Goal: Task Accomplishment & Management: Use online tool/utility

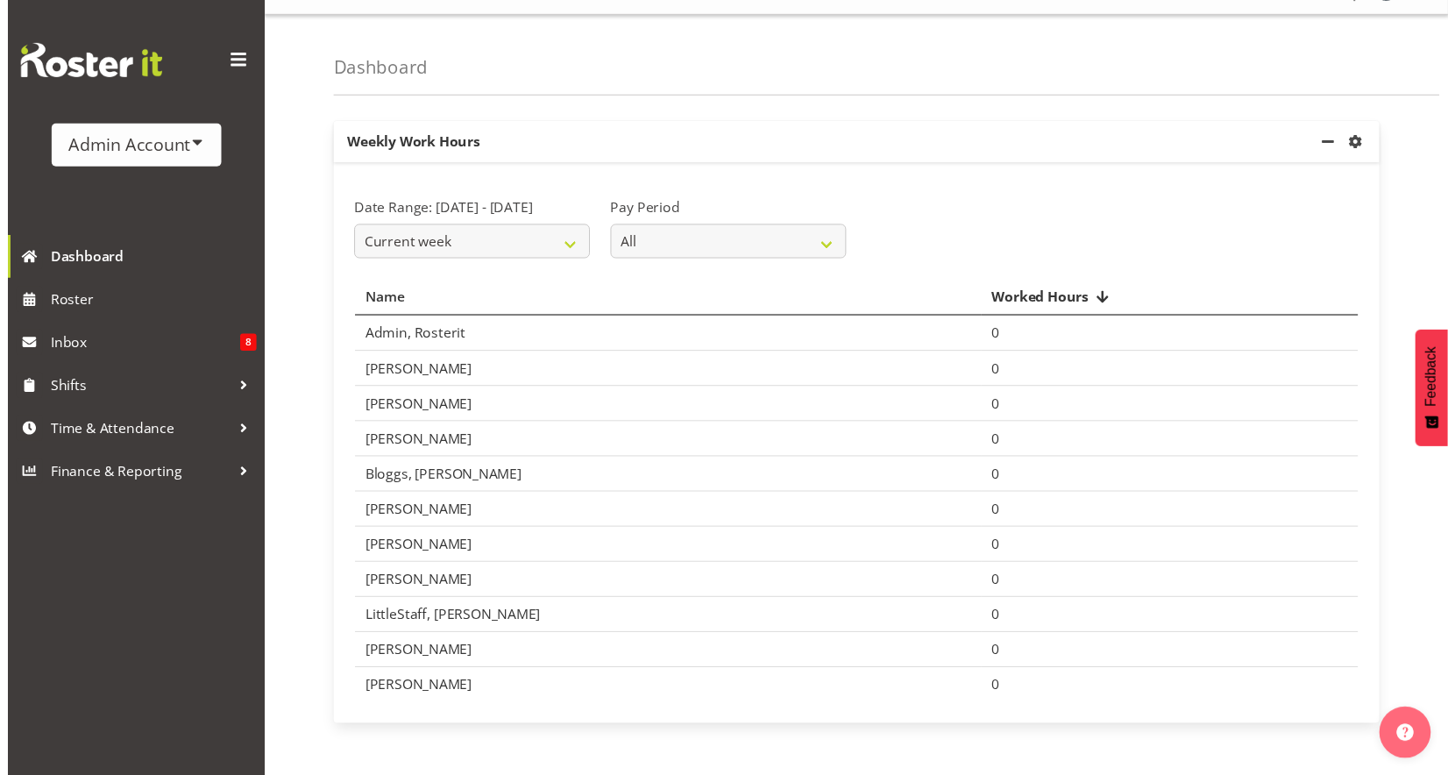
scroll to position [33, 0]
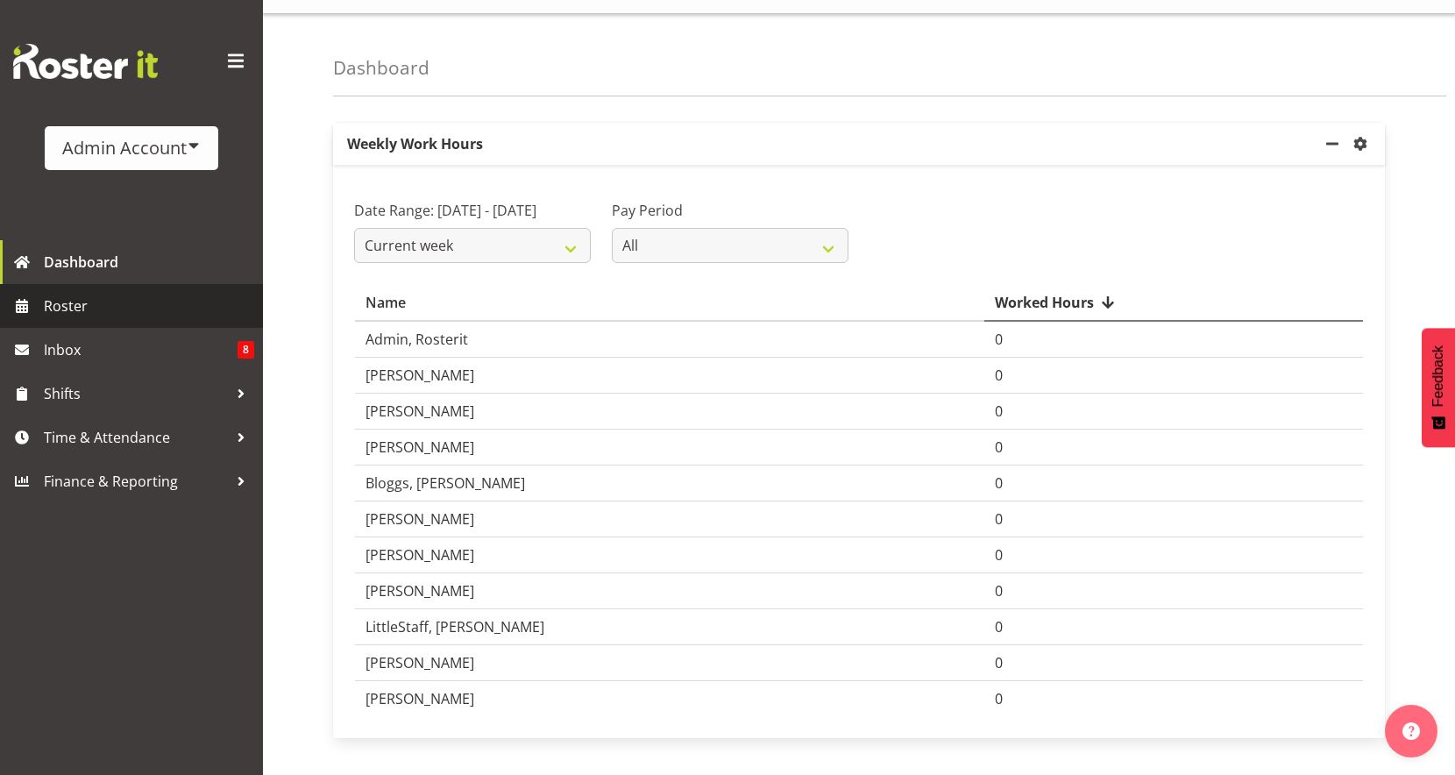
click at [122, 301] on span "Roster" at bounding box center [149, 306] width 210 height 26
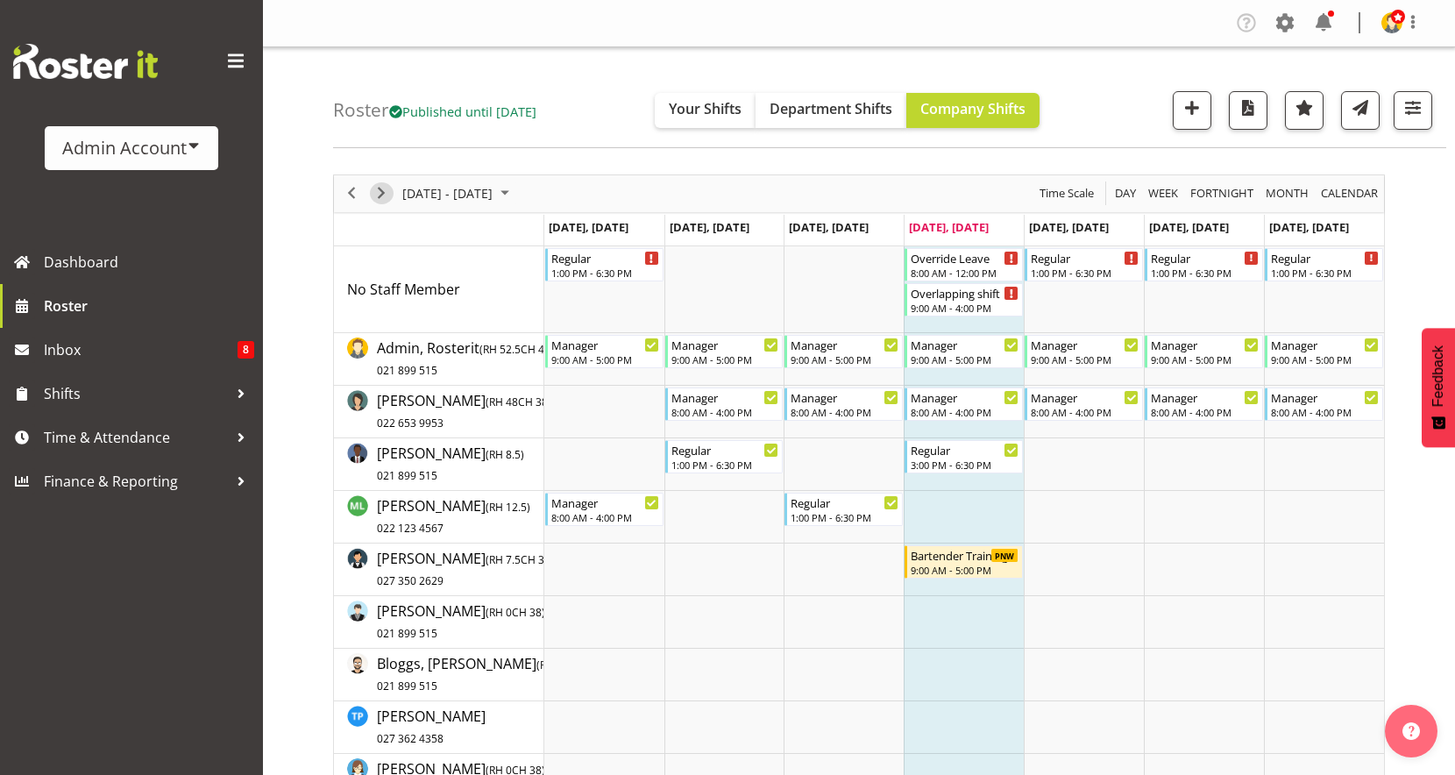
click at [376, 193] on span "Next" at bounding box center [381, 193] width 21 height 22
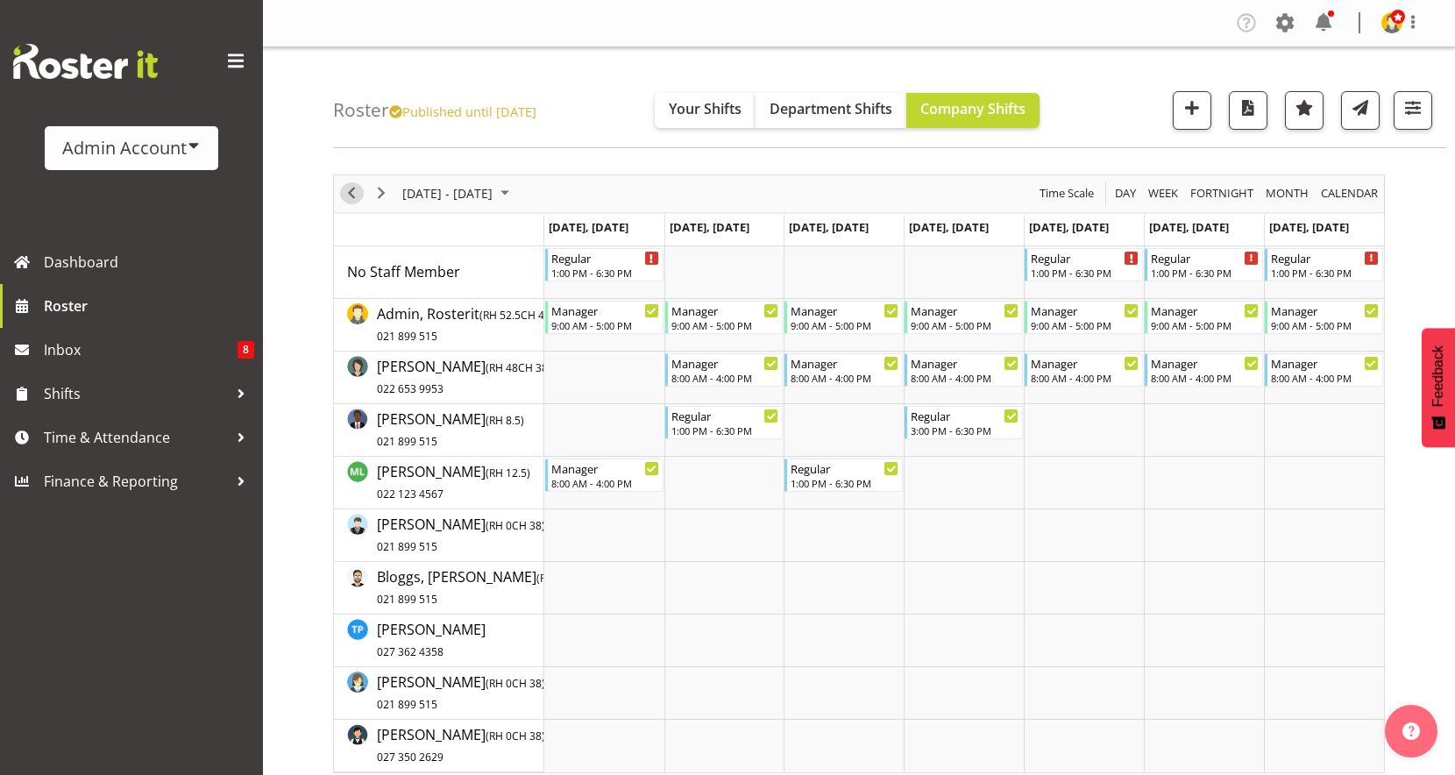
click at [352, 195] on span "Previous" at bounding box center [351, 193] width 21 height 22
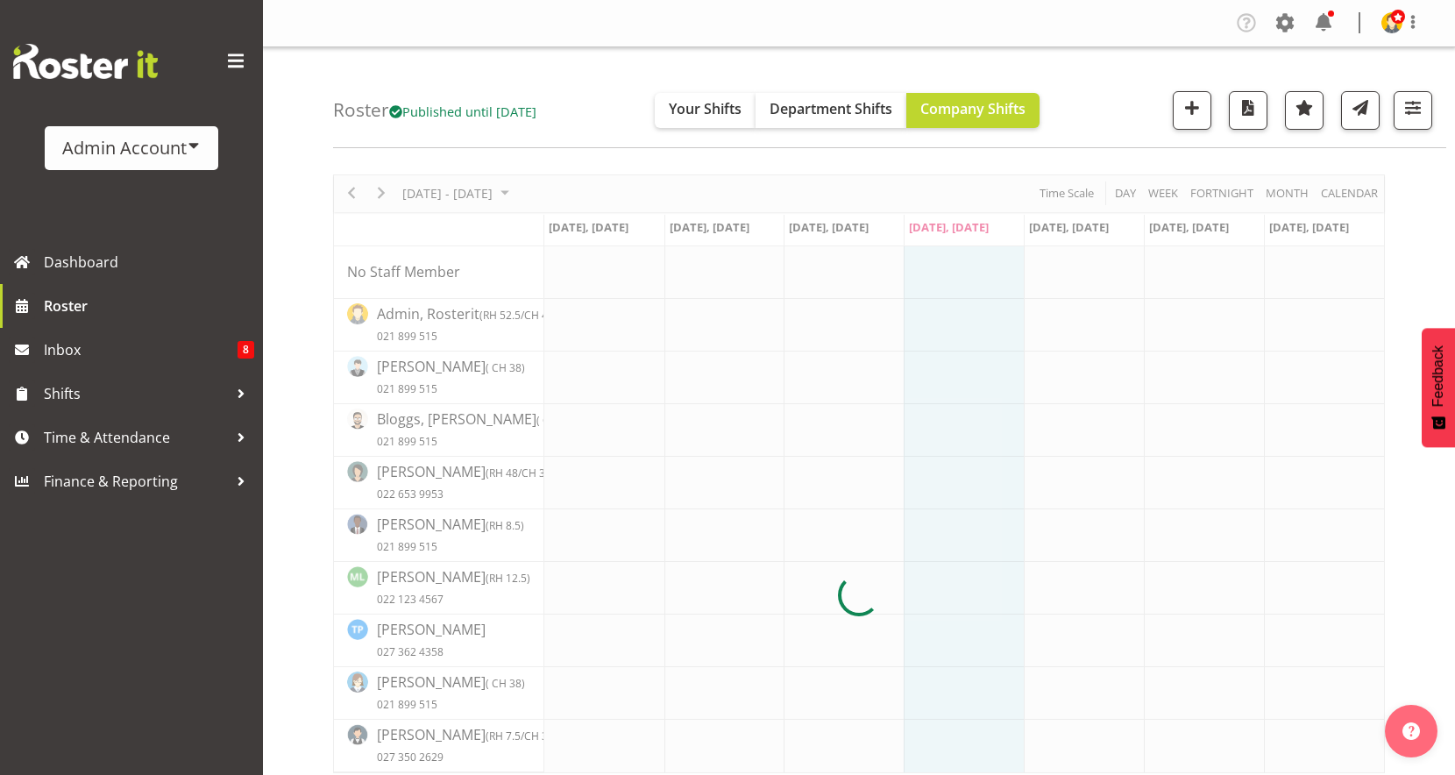
click at [381, 200] on div at bounding box center [859, 594] width 1052 height 841
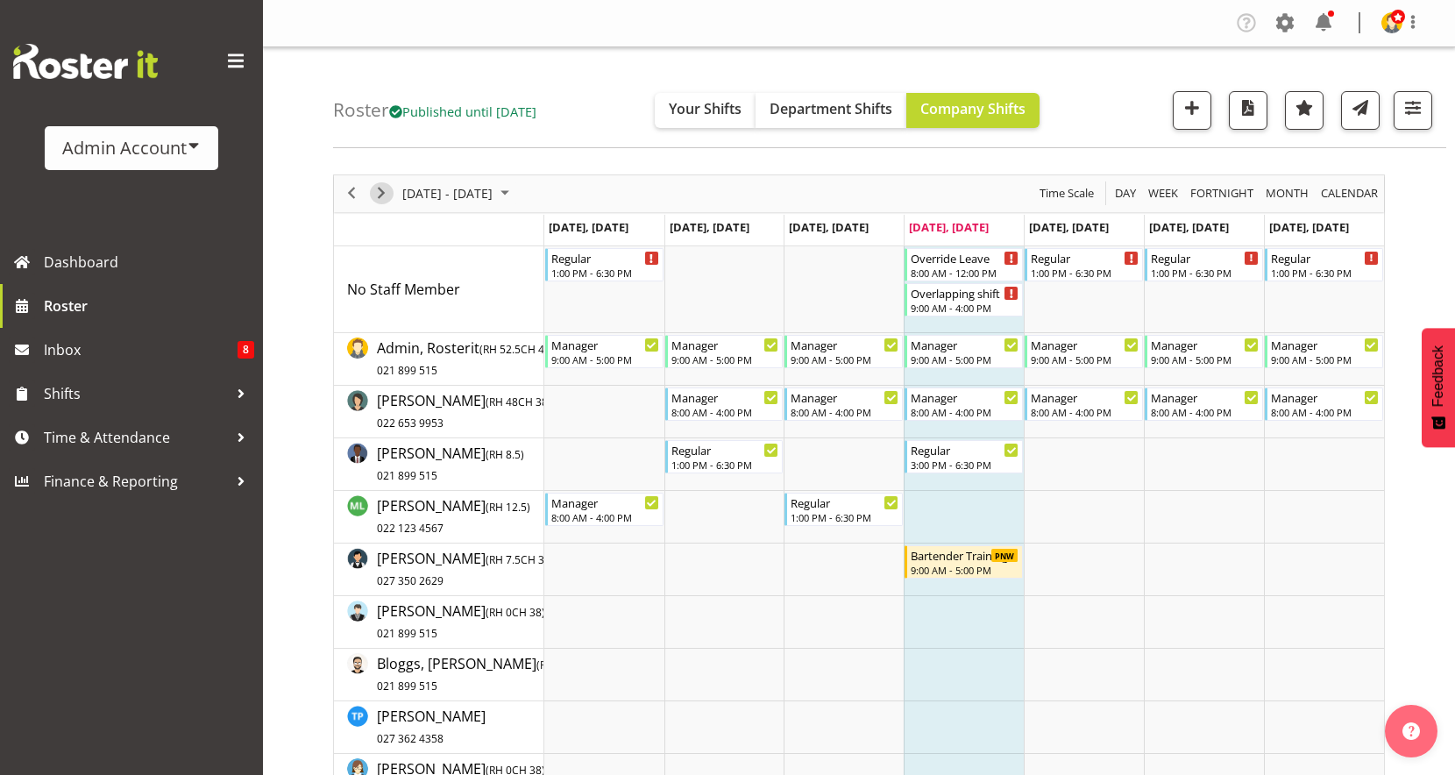
click at [381, 195] on span "Next" at bounding box center [381, 193] width 21 height 22
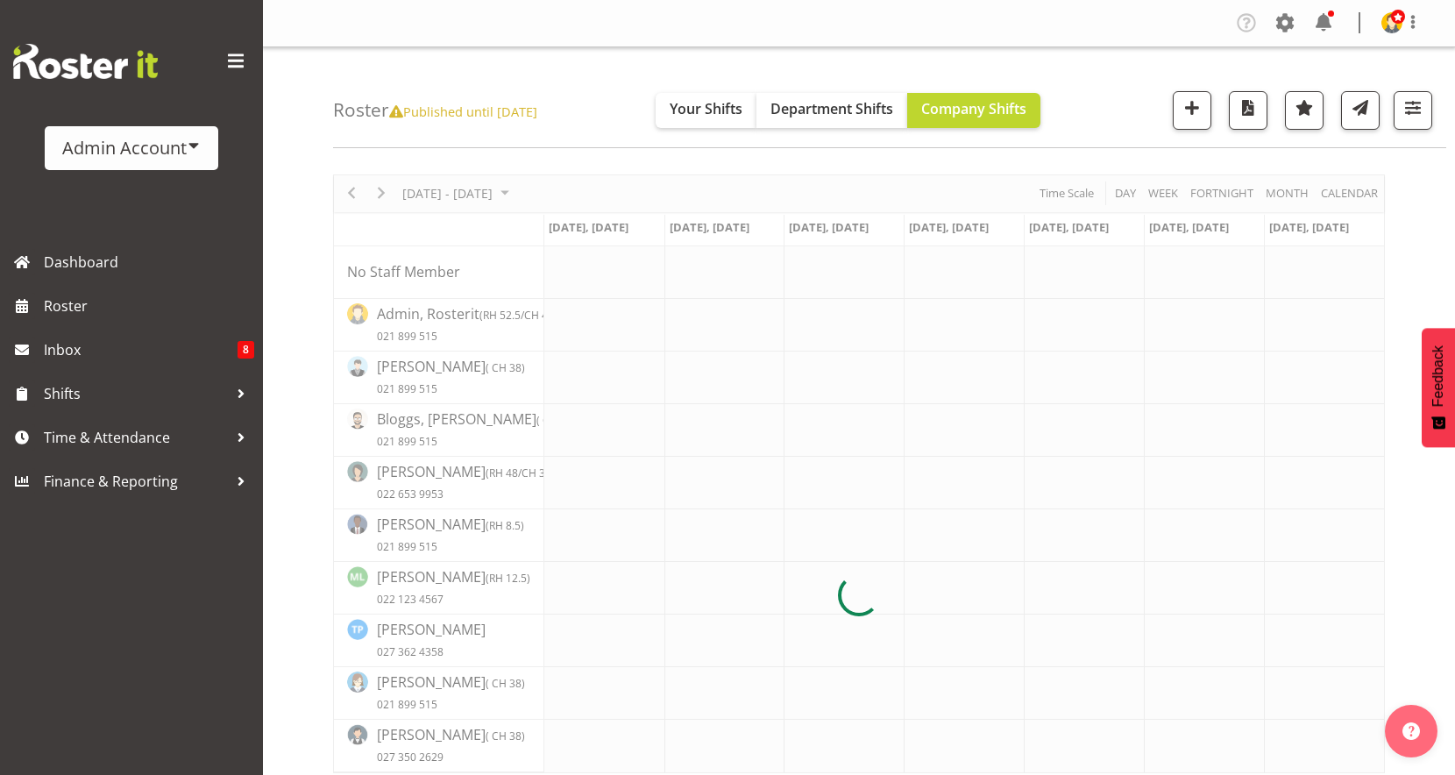
click at [464, 154] on div "Roster Published until [DATE] Your Shifts Department Shifts Company Shifts 2 Lo…" at bounding box center [859, 538] width 1192 height 982
click at [351, 194] on div at bounding box center [859, 594] width 1052 height 841
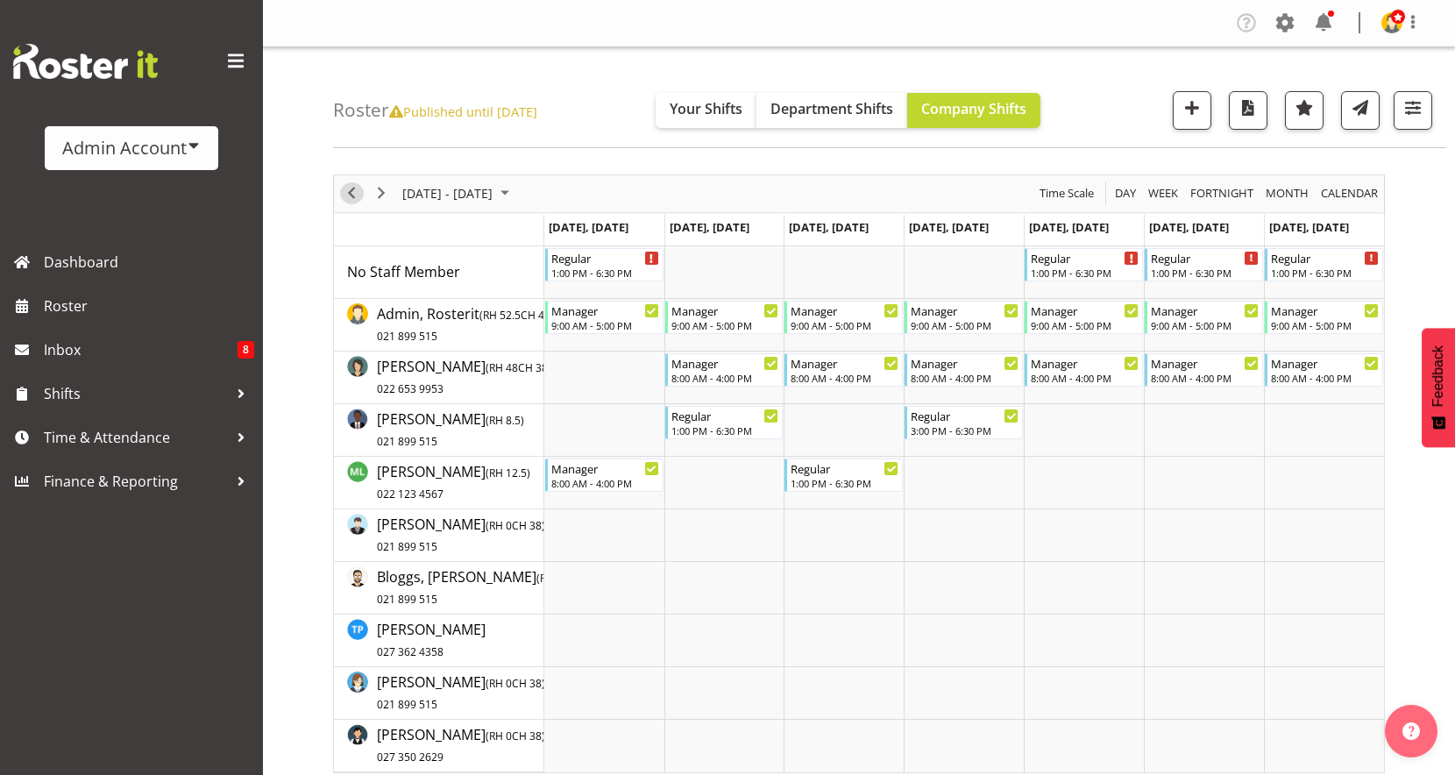
click at [349, 192] on span "Previous" at bounding box center [351, 193] width 21 height 22
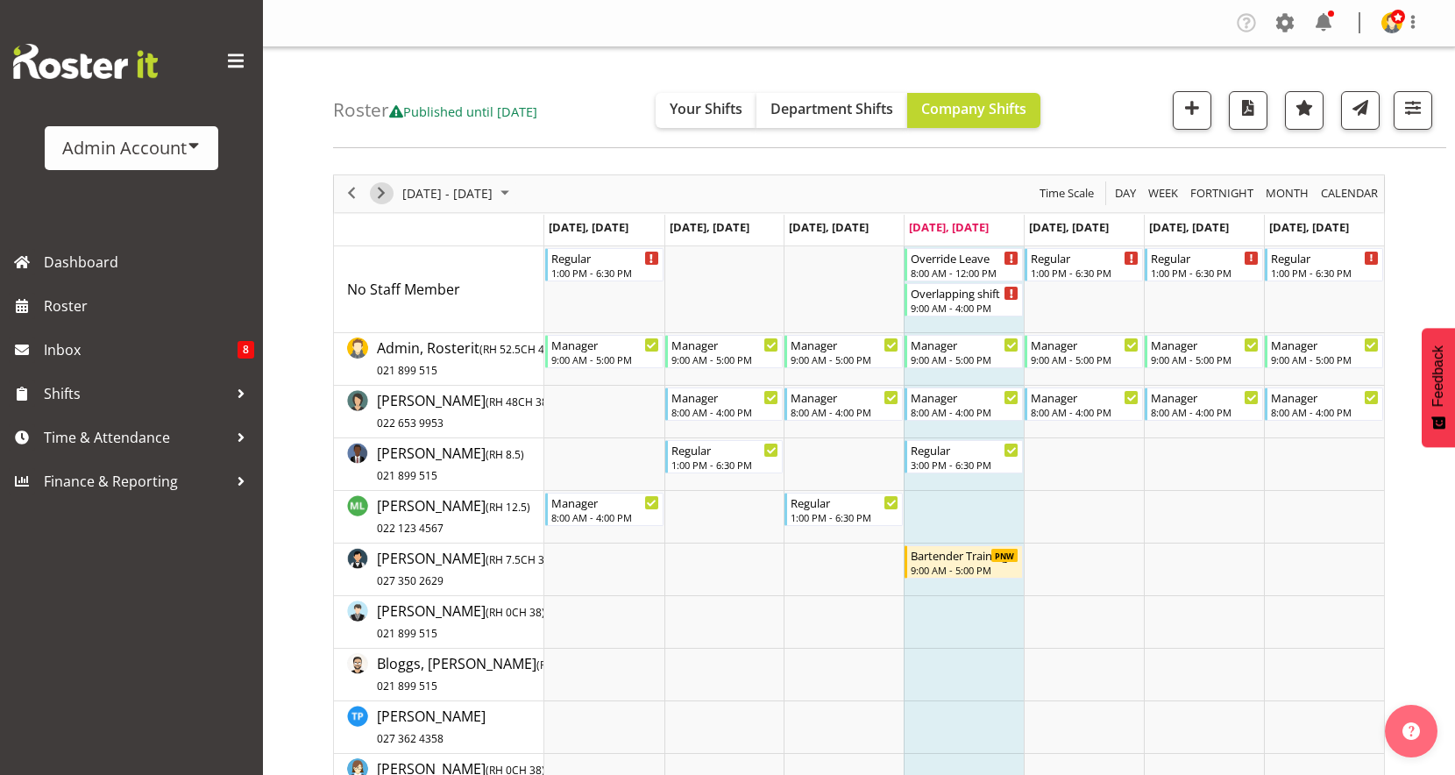
click at [385, 192] on span "Next" at bounding box center [381, 193] width 21 height 22
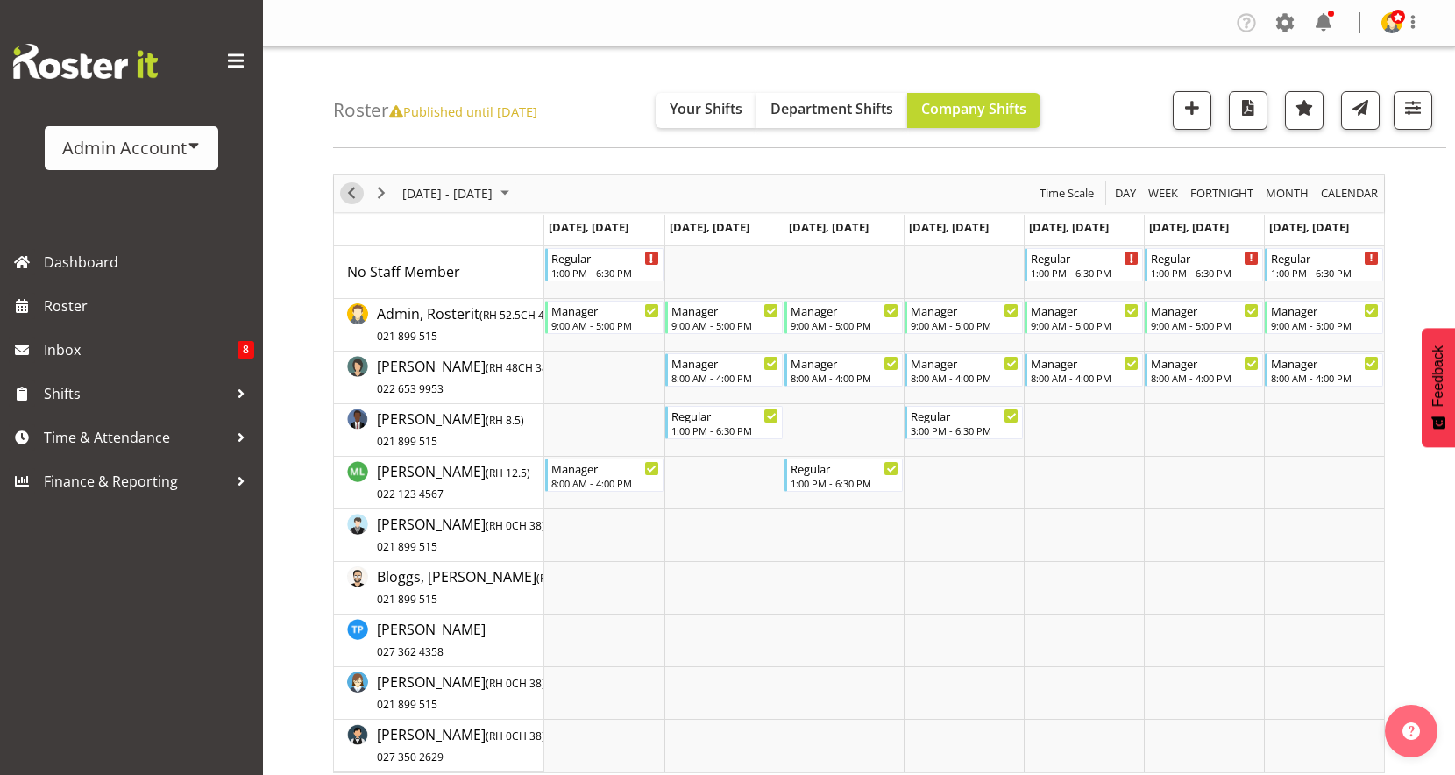
click at [354, 196] on span "Previous" at bounding box center [351, 193] width 21 height 22
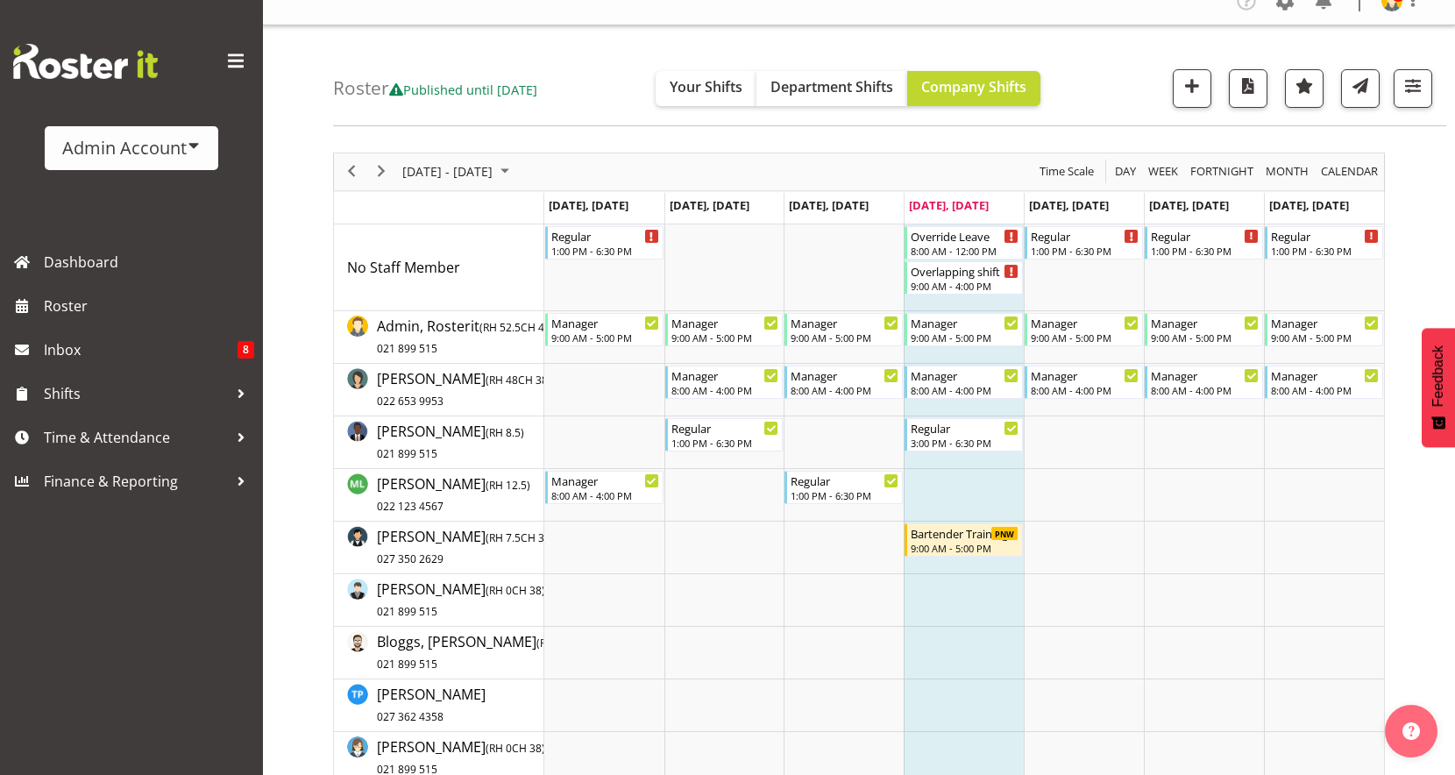
scroll to position [23, 0]
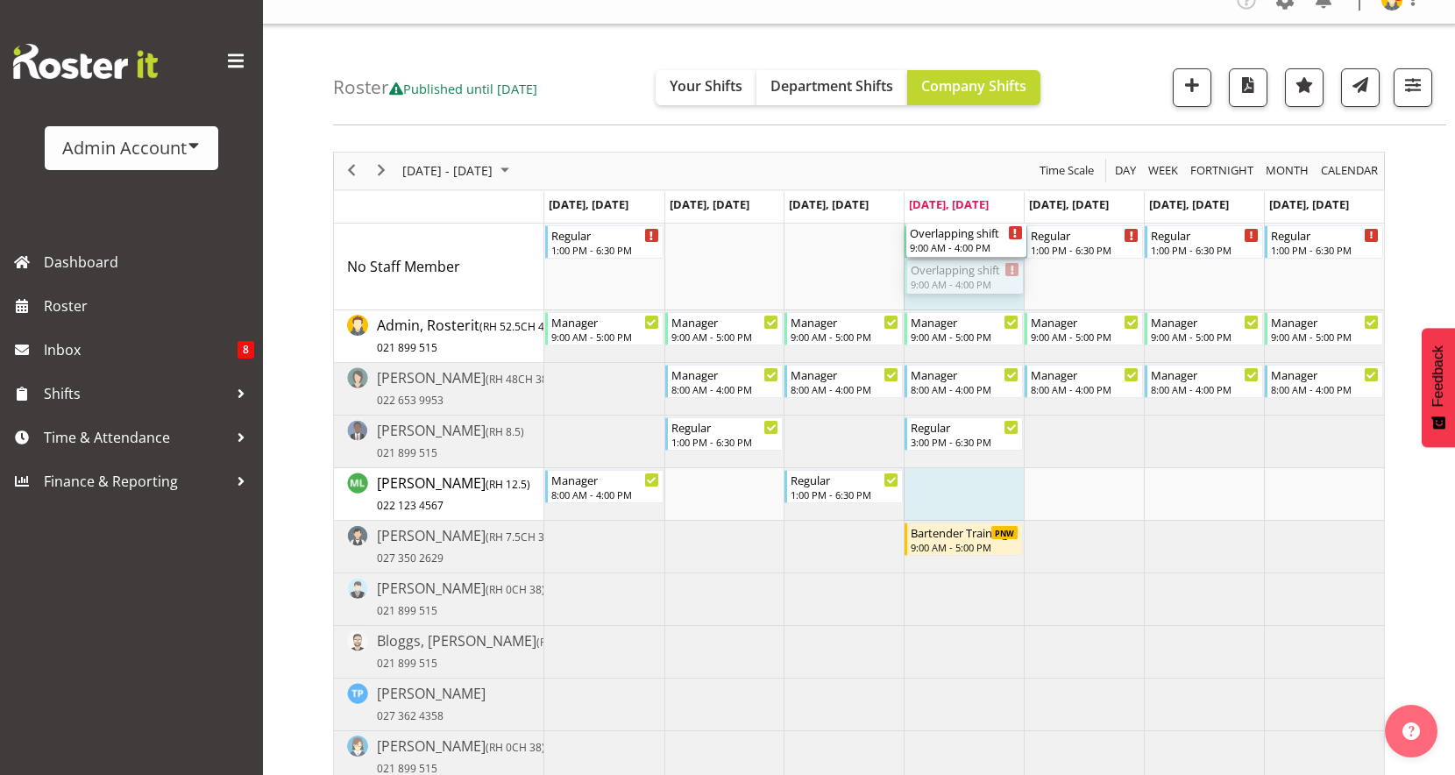
drag, startPoint x: 954, startPoint y: 280, endPoint x: 951, endPoint y: 291, distance: 11.9
click at [951, 291] on div "Regular 1:00 PM - 6:30 PM Override Leave 8:00 AM - 12:00 PM Overlapping shift 9…" at bounding box center [964, 503] width 840 height 560
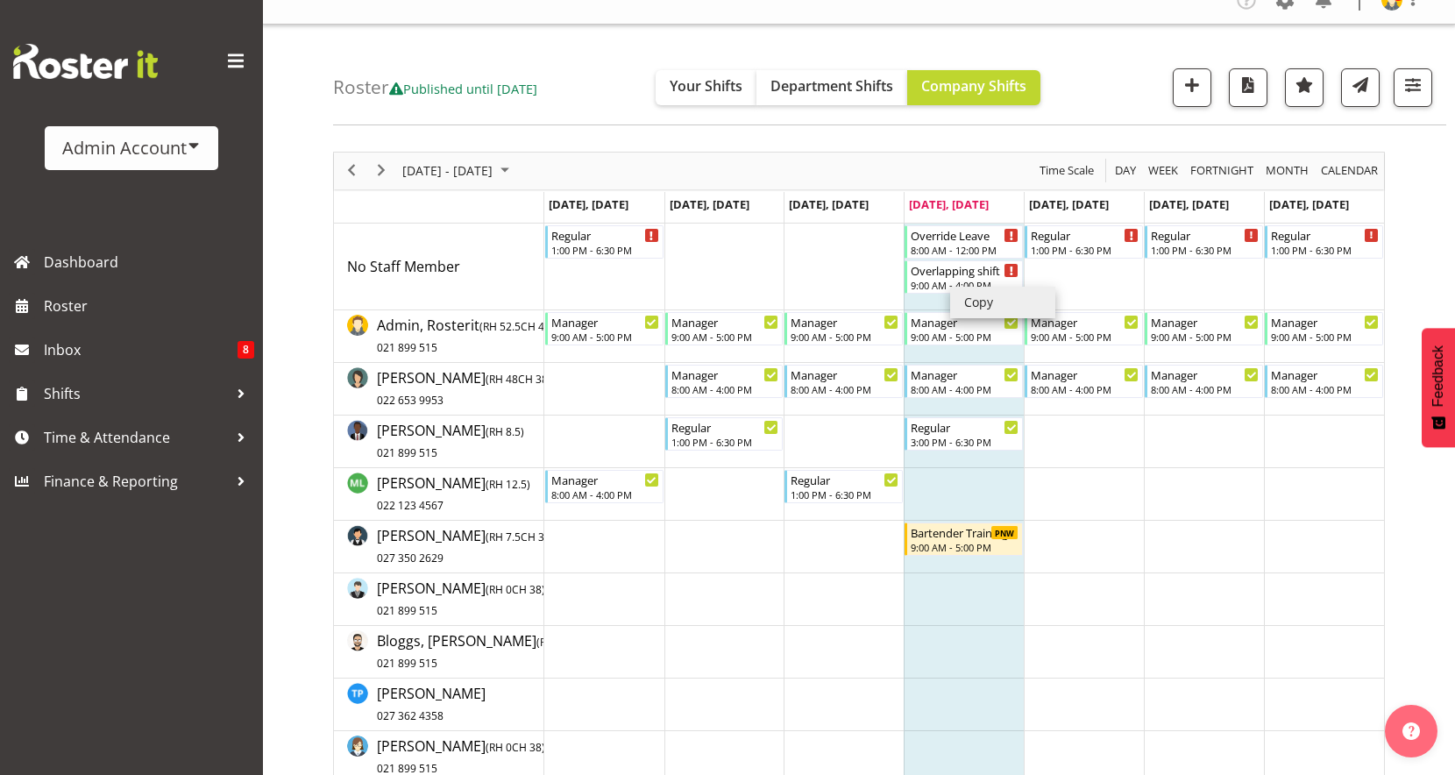
click at [963, 298] on li "Copy" at bounding box center [1002, 303] width 105 height 32
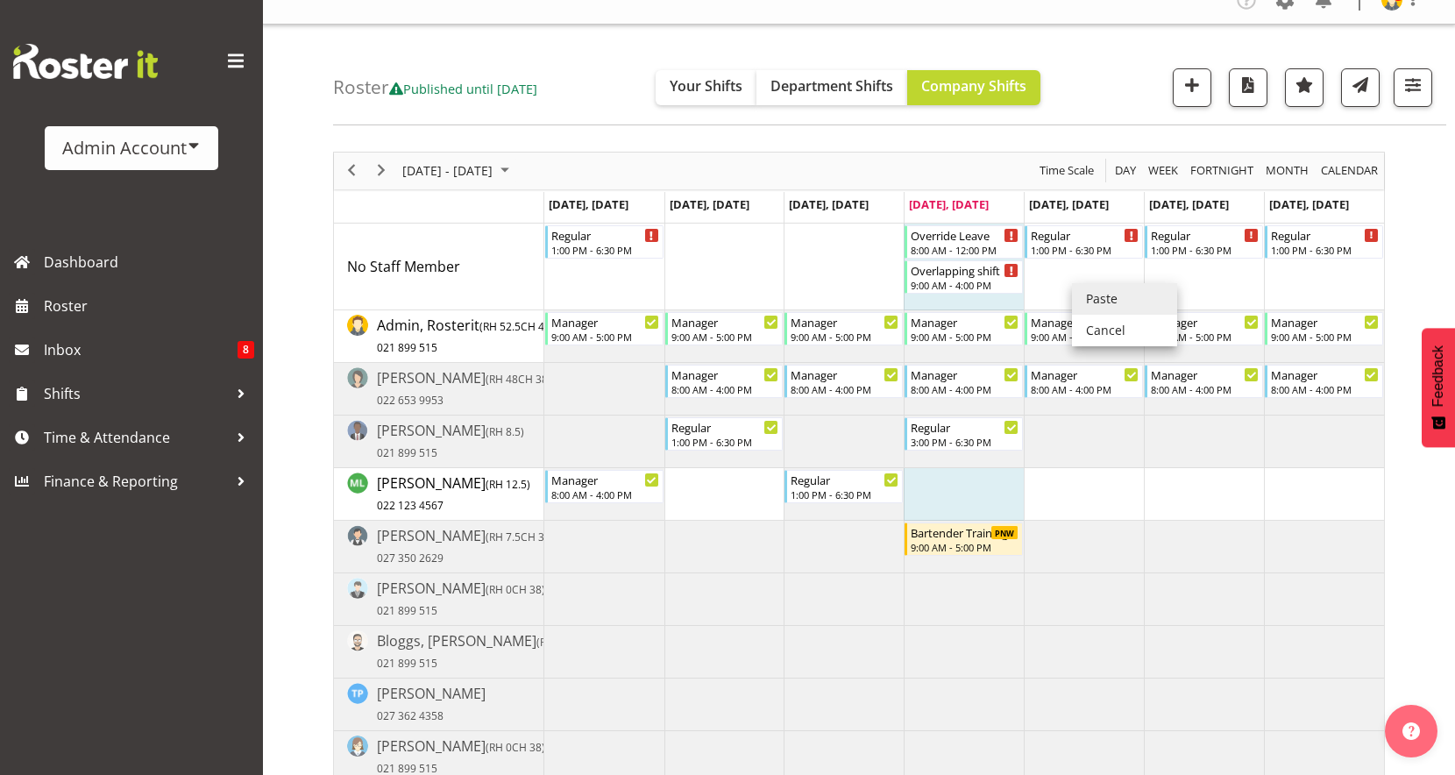
click at [1082, 297] on li "Paste" at bounding box center [1124, 299] width 105 height 32
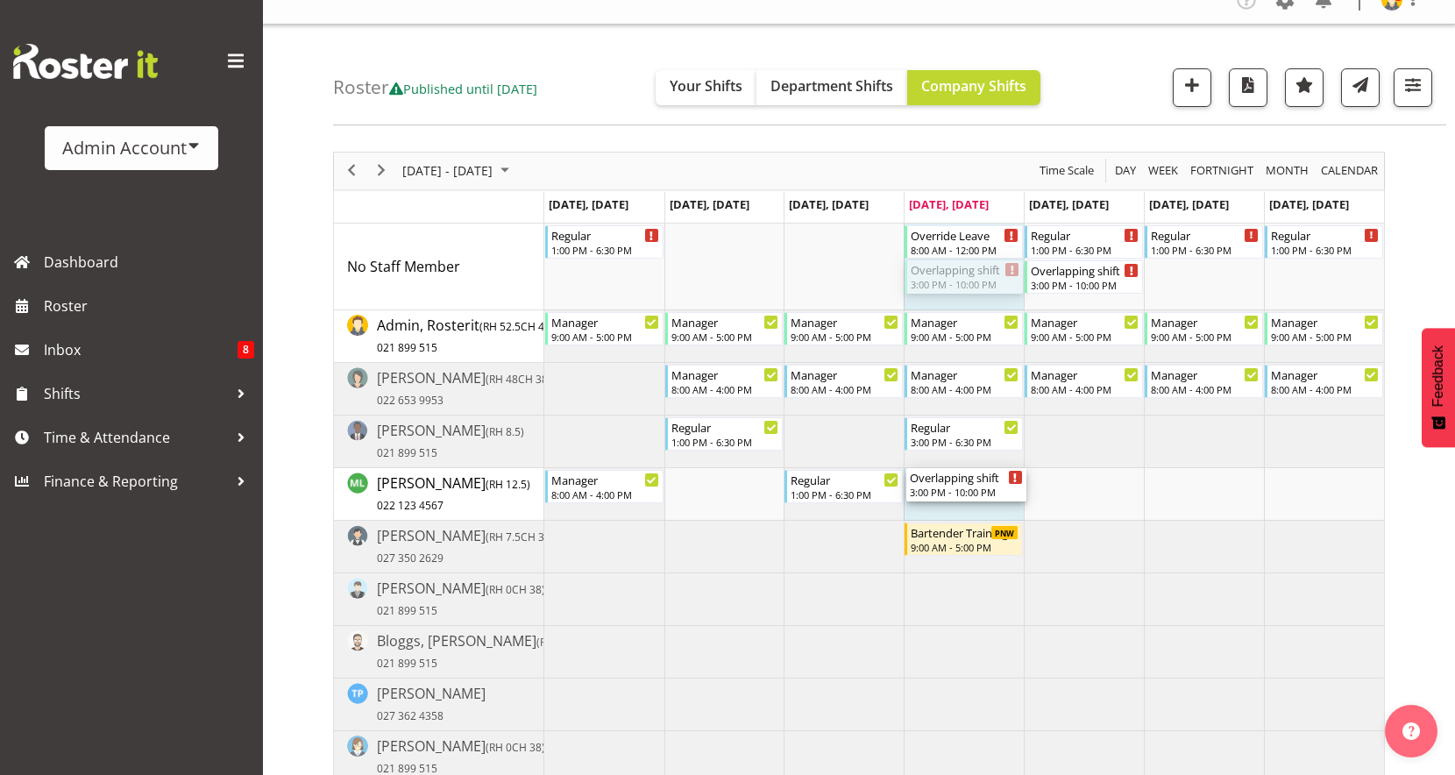
drag, startPoint x: 949, startPoint y: 276, endPoint x: 962, endPoint y: 486, distance: 210.8
drag, startPoint x: 1092, startPoint y: 275, endPoint x: 974, endPoint y: 496, distance: 250.6
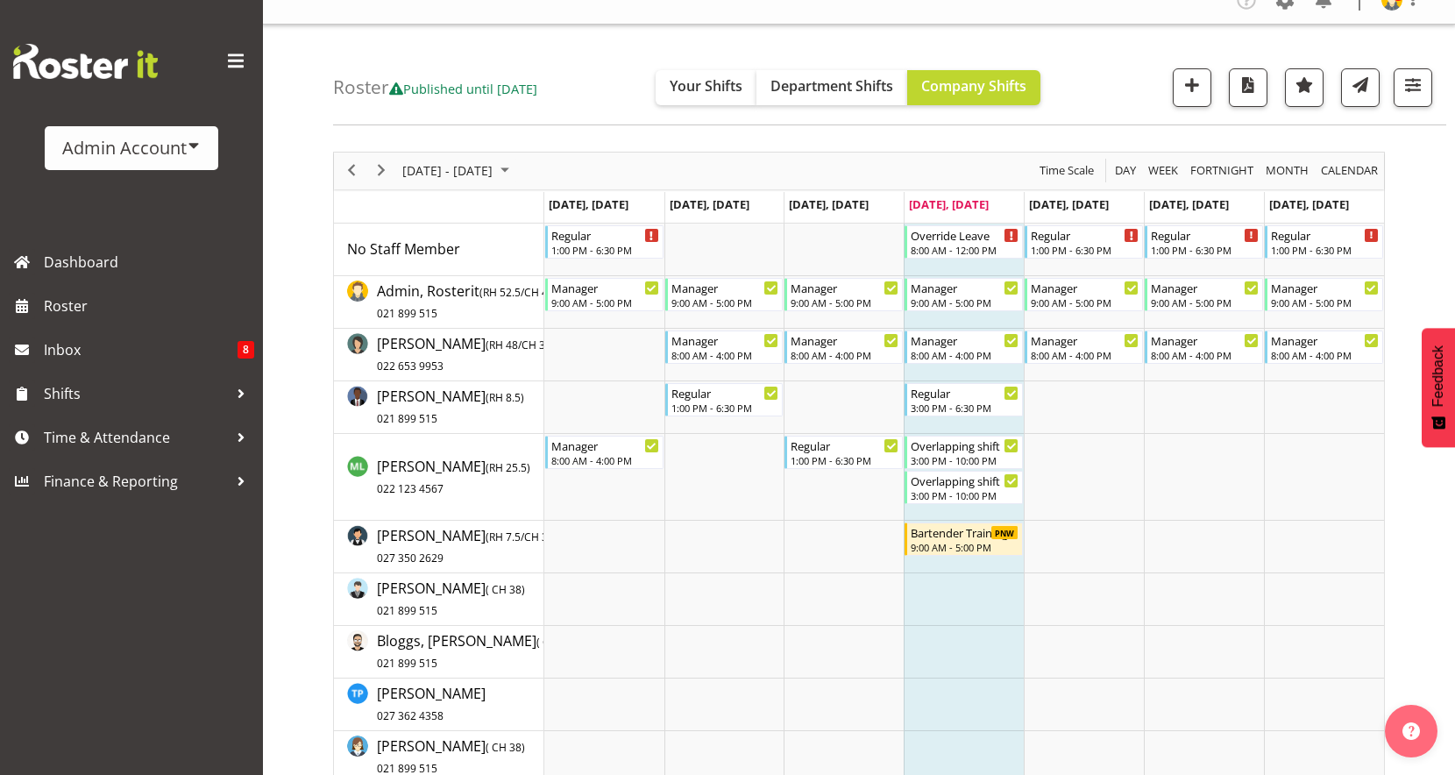
scroll to position [114, 0]
